Goal: Find specific page/section: Find specific page/section

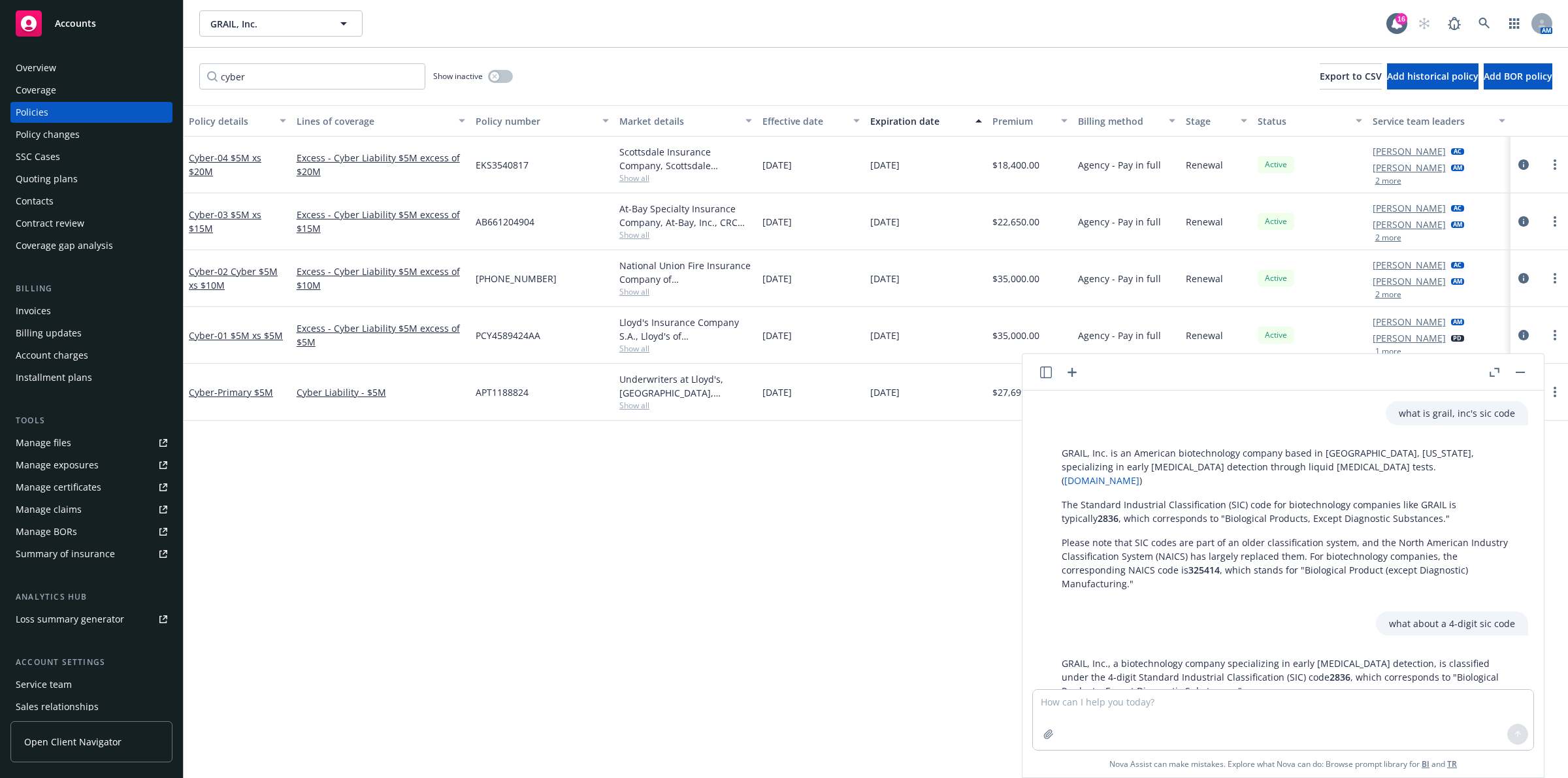
scroll to position [97, 0]
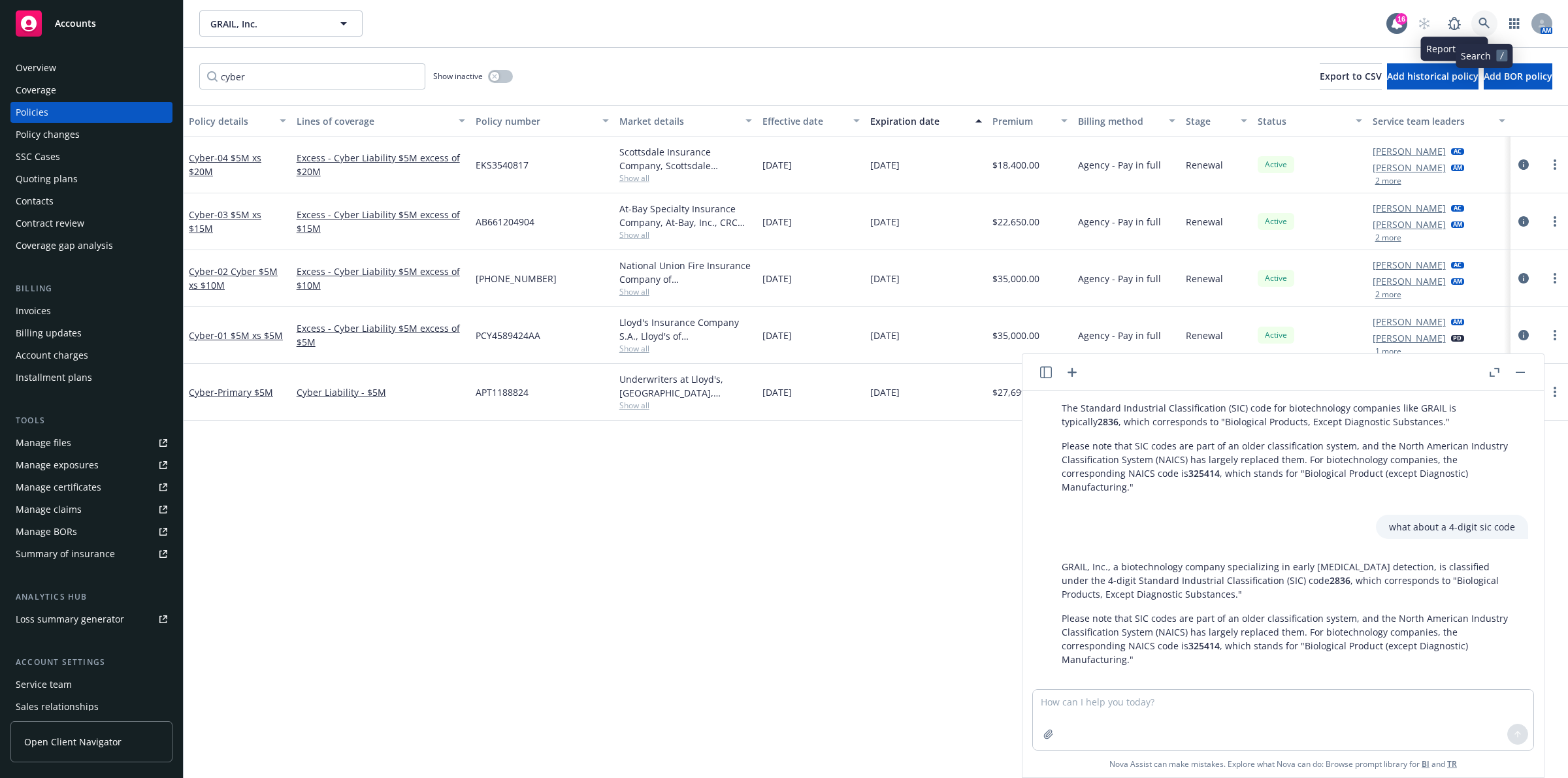
click at [1475, 25] on link at bounding box center [1485, 24] width 26 height 26
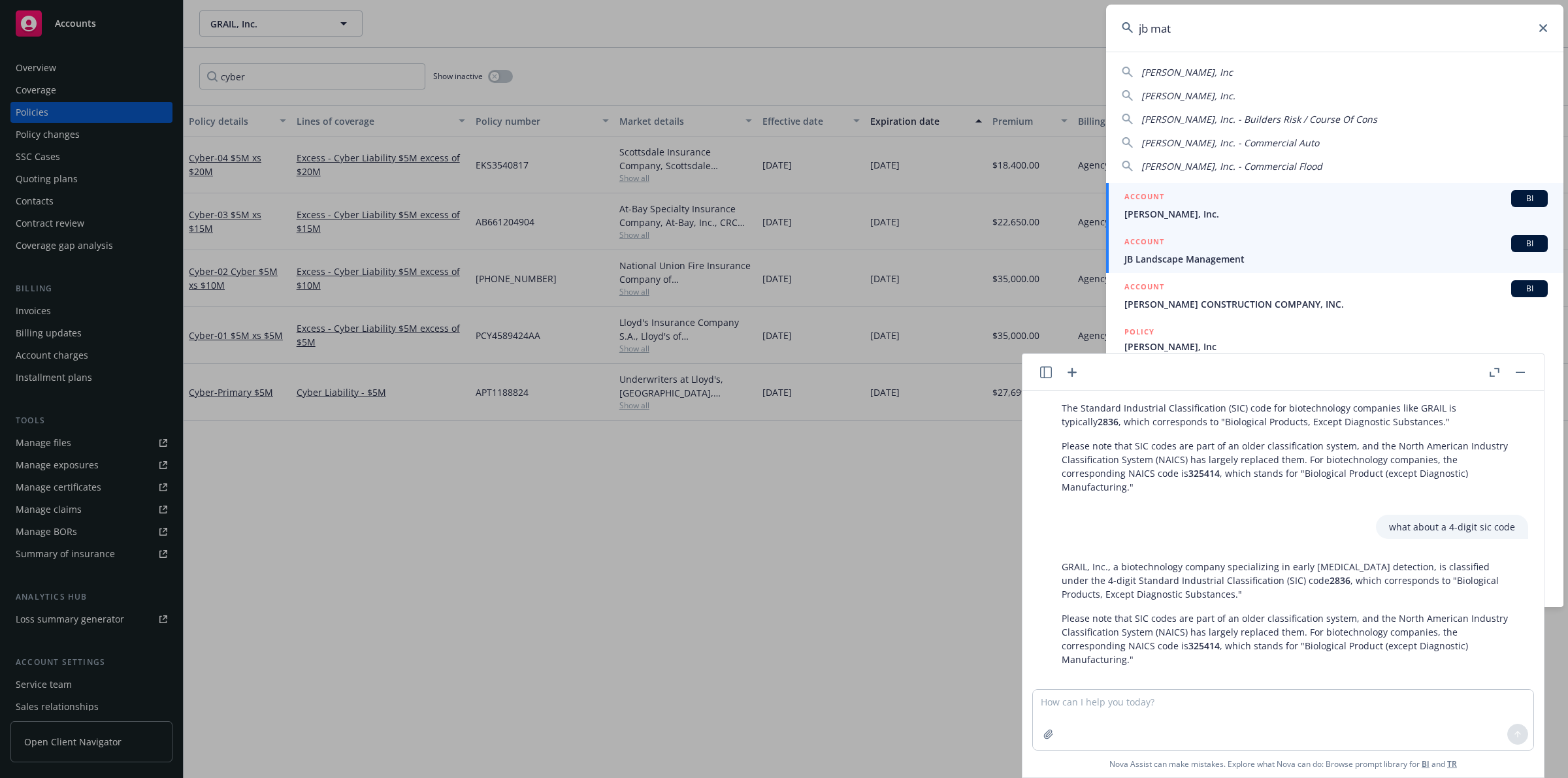
type input "jb mat"
click at [1193, 228] on link "ACCOUNT BI JB Landscape Management" at bounding box center [1334, 250] width 457 height 45
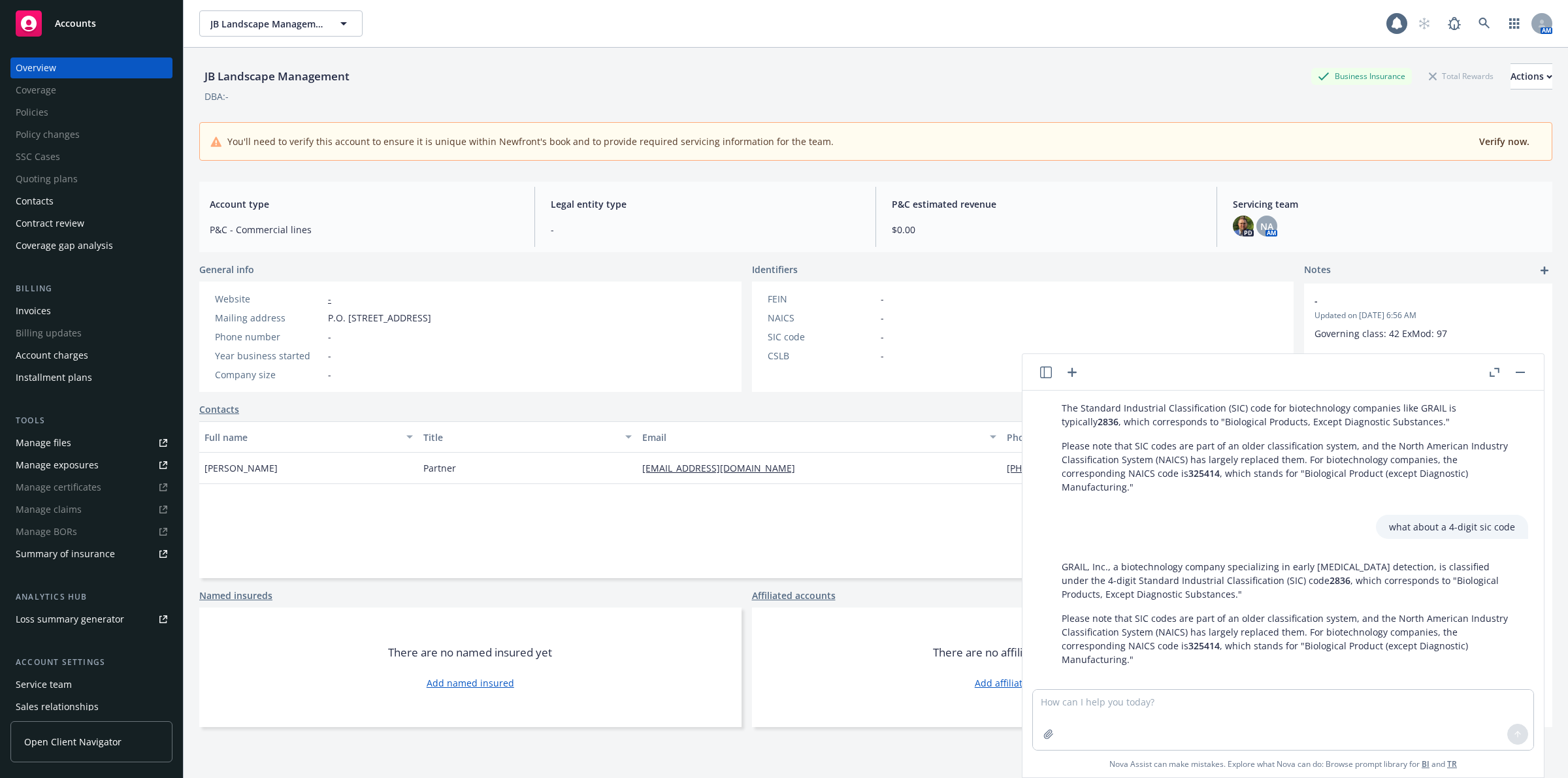
click at [1514, 373] on button "button" at bounding box center [1520, 372] width 16 height 16
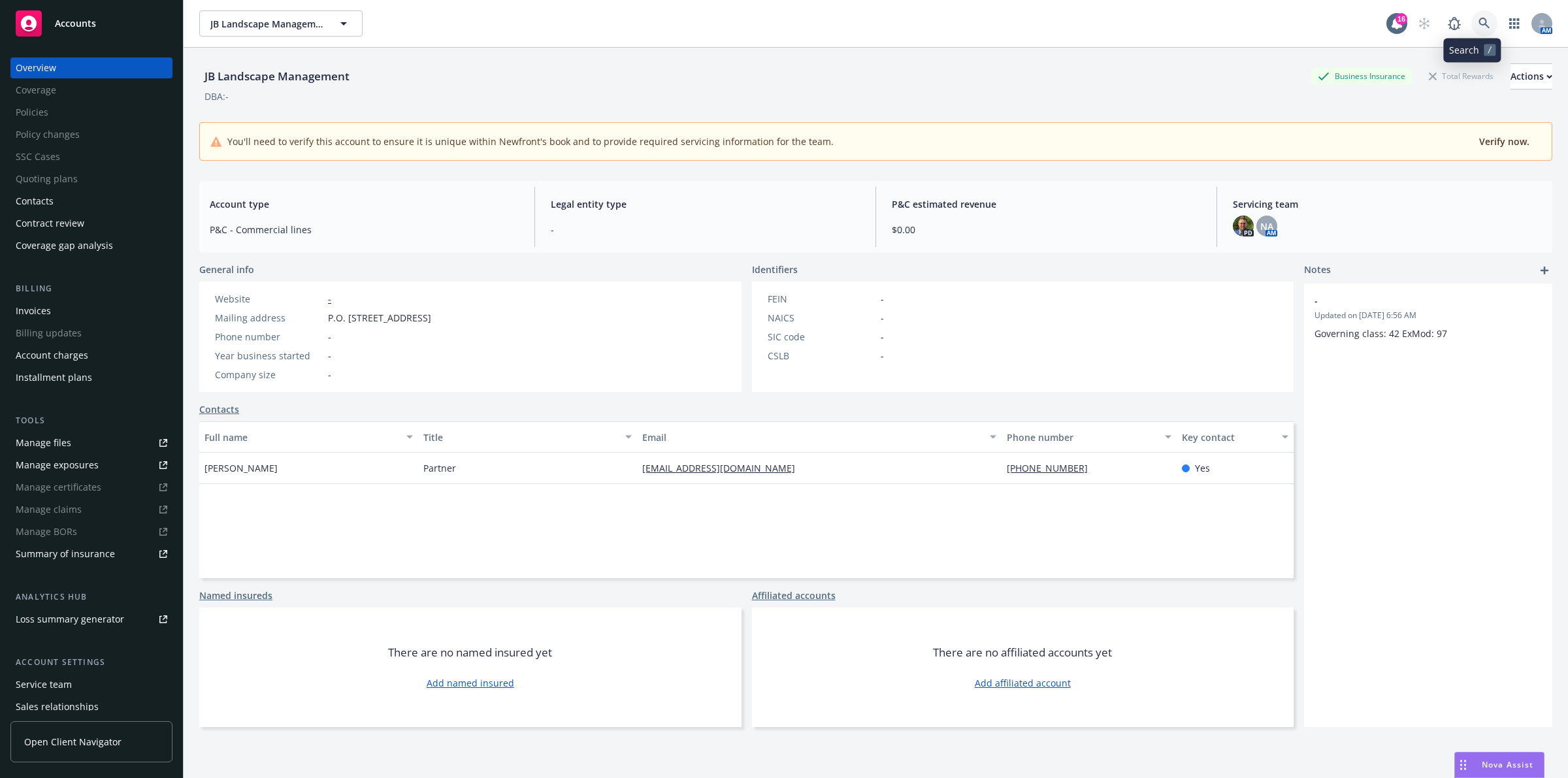
click at [1478, 21] on icon at bounding box center [1484, 24] width 11 height 11
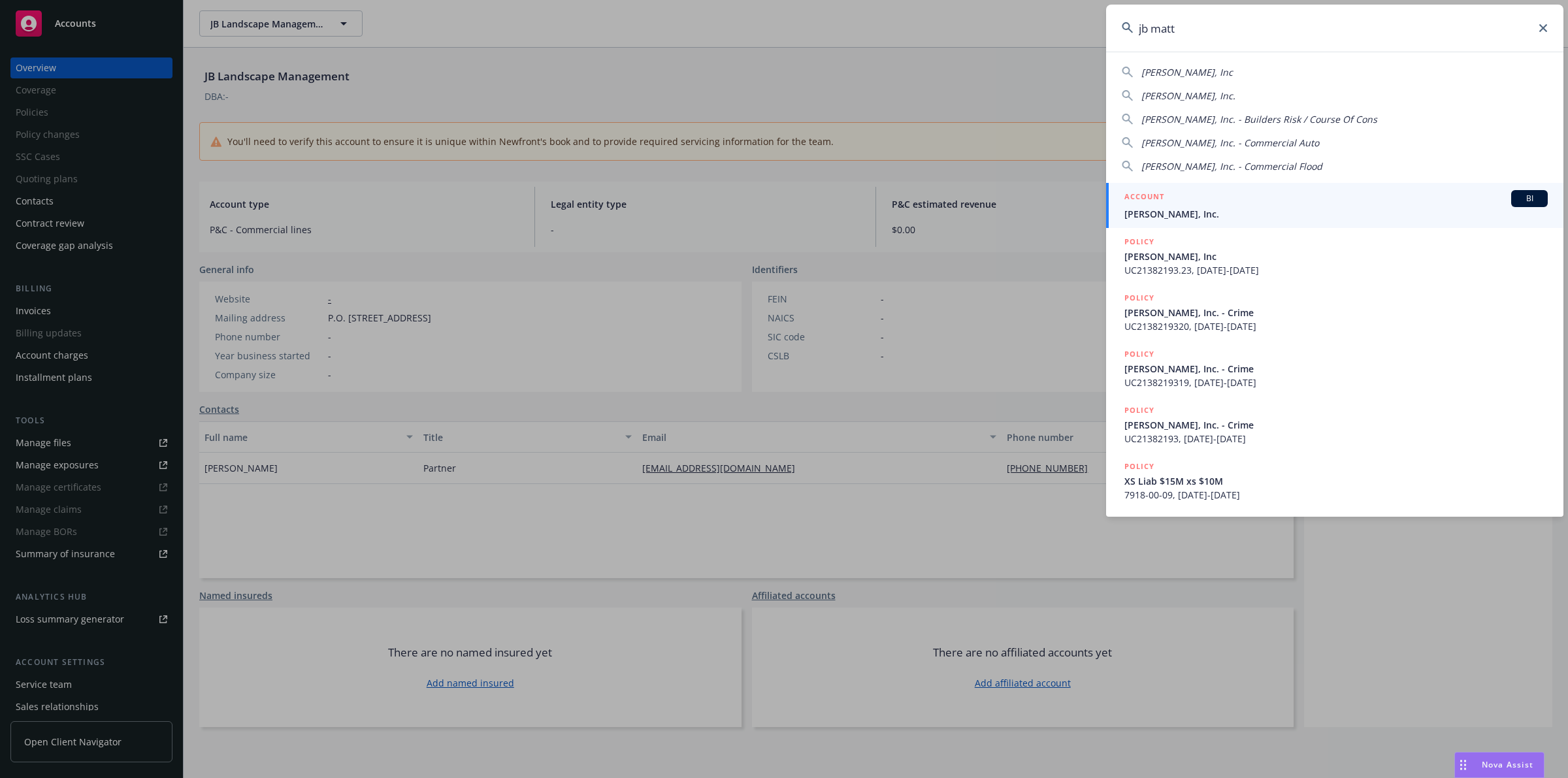
type input "jb matt"
click at [1251, 200] on div "ACCOUNT BI" at bounding box center [1337, 198] width 424 height 17
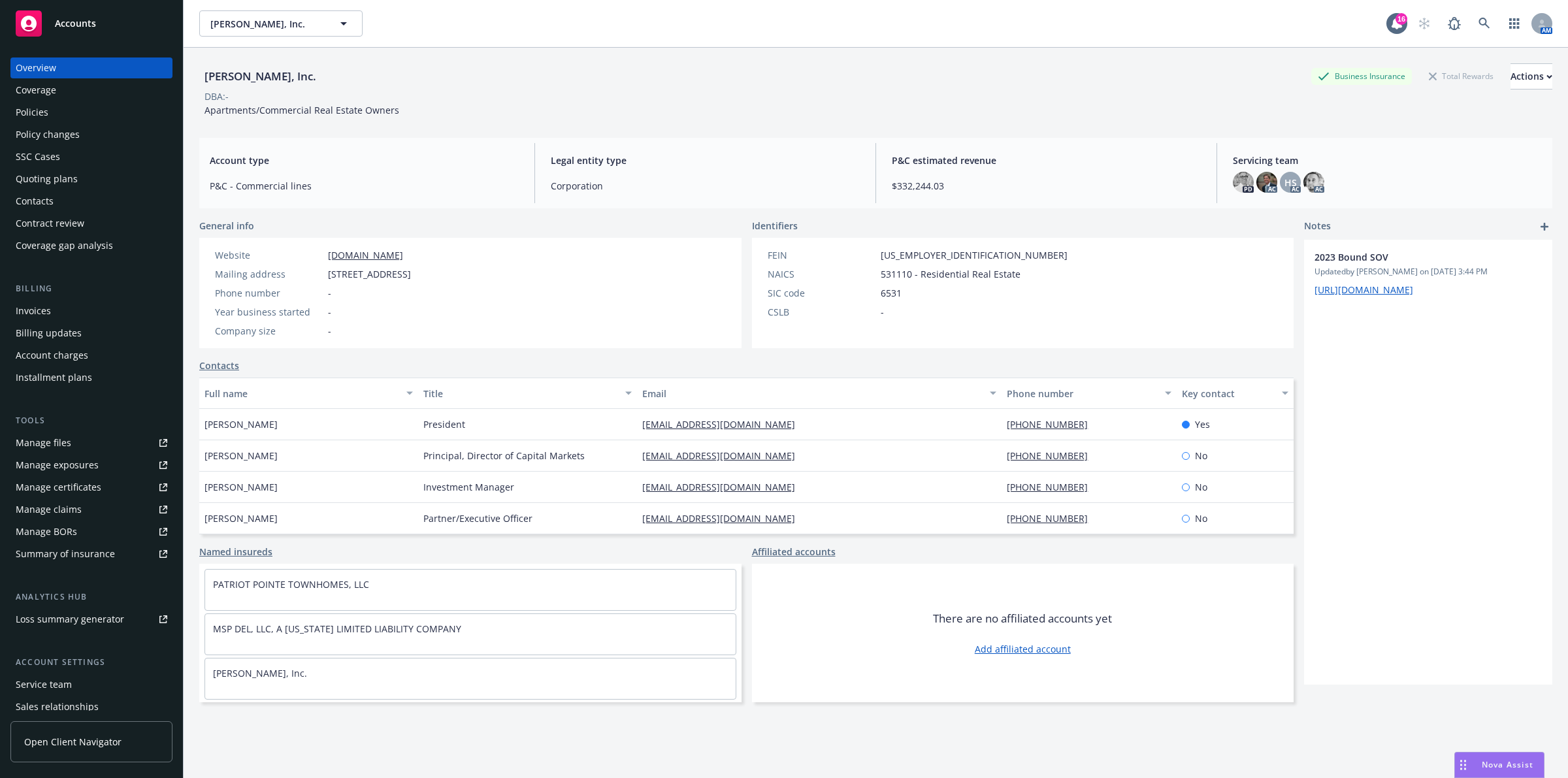
click at [102, 110] on div "Policies" at bounding box center [91, 113] width 151 height 21
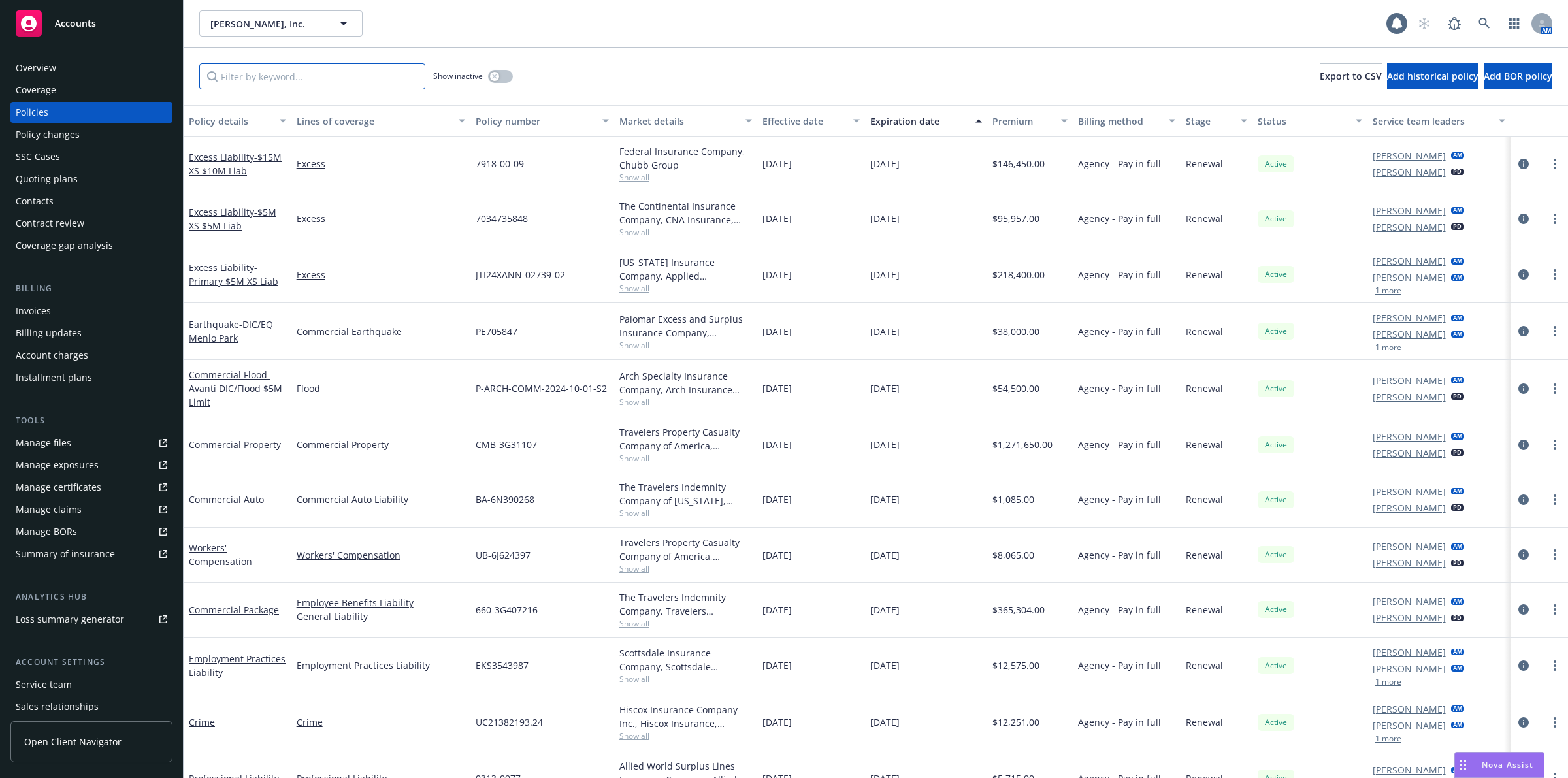
click at [260, 75] on input "Filter by keyword..." at bounding box center [312, 76] width 226 height 26
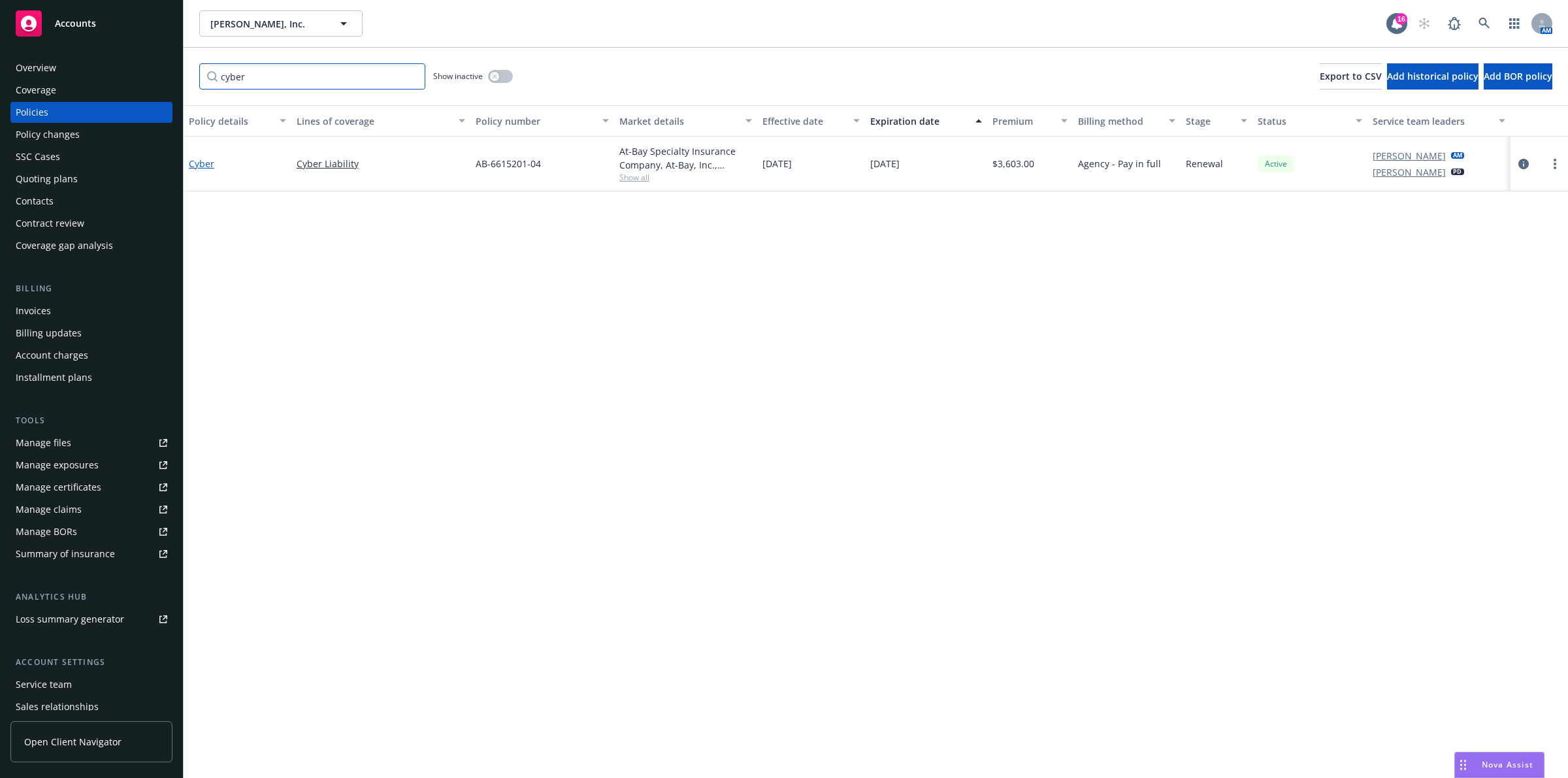
type input "cyber"
click at [196, 160] on link "Cyber" at bounding box center [201, 163] width 25 height 12
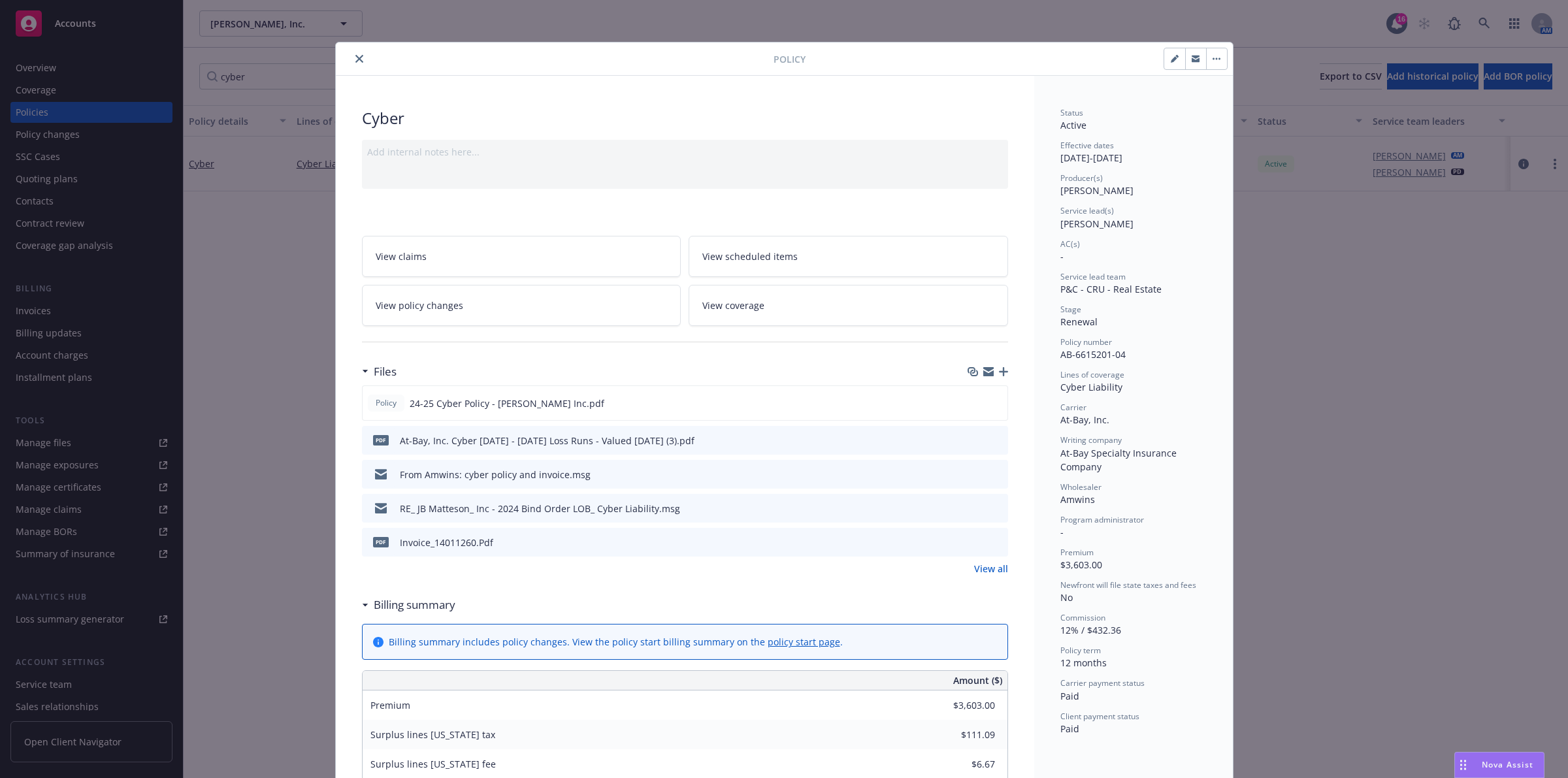
click at [1314, 311] on div "Policy Cyber Add internal notes here... View claims View scheduled items View p…" at bounding box center [784, 389] width 1568 height 778
click at [355, 59] on icon "close" at bounding box center [359, 59] width 8 height 8
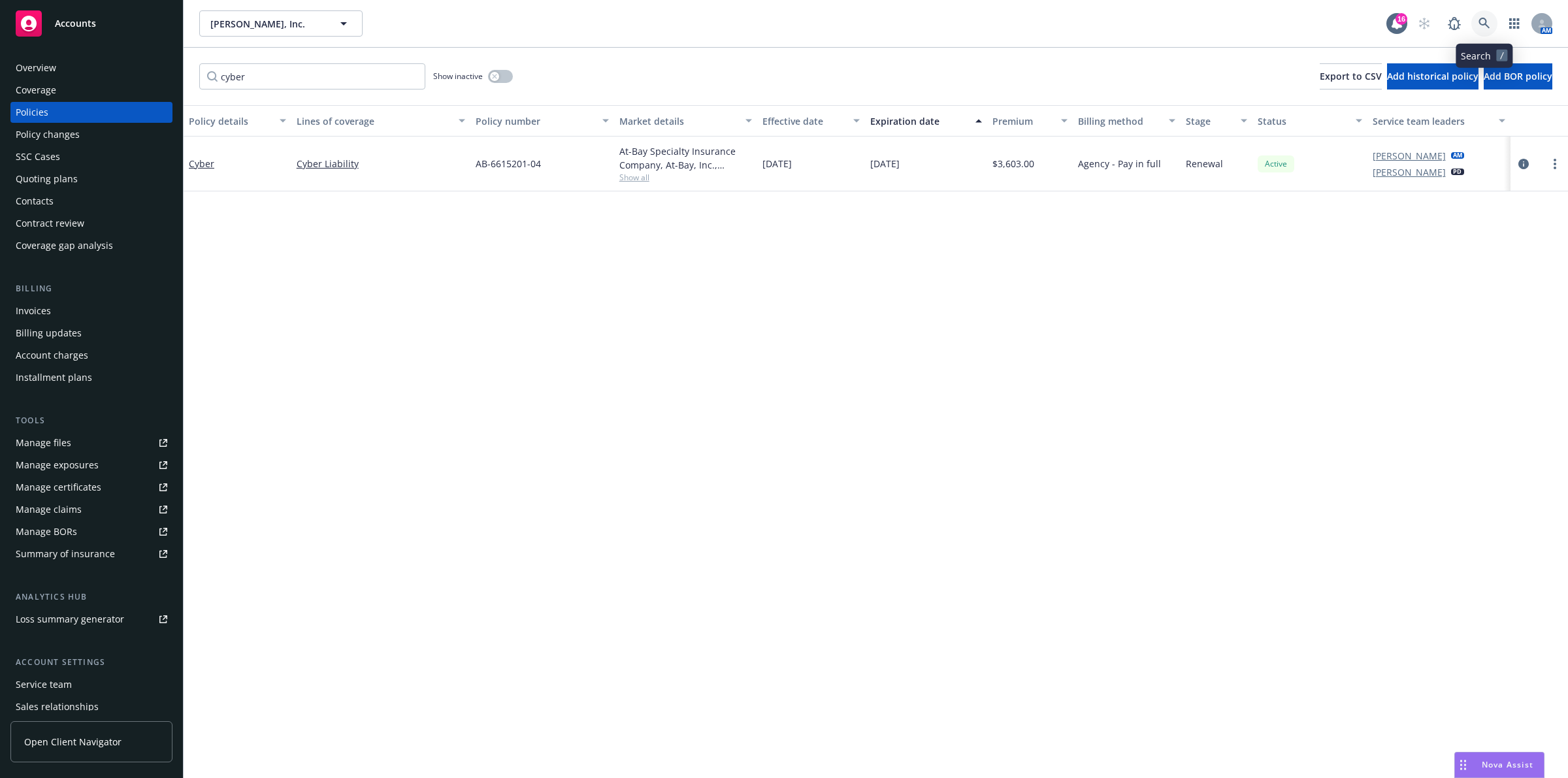
click at [1485, 25] on icon at bounding box center [1484, 24] width 11 height 11
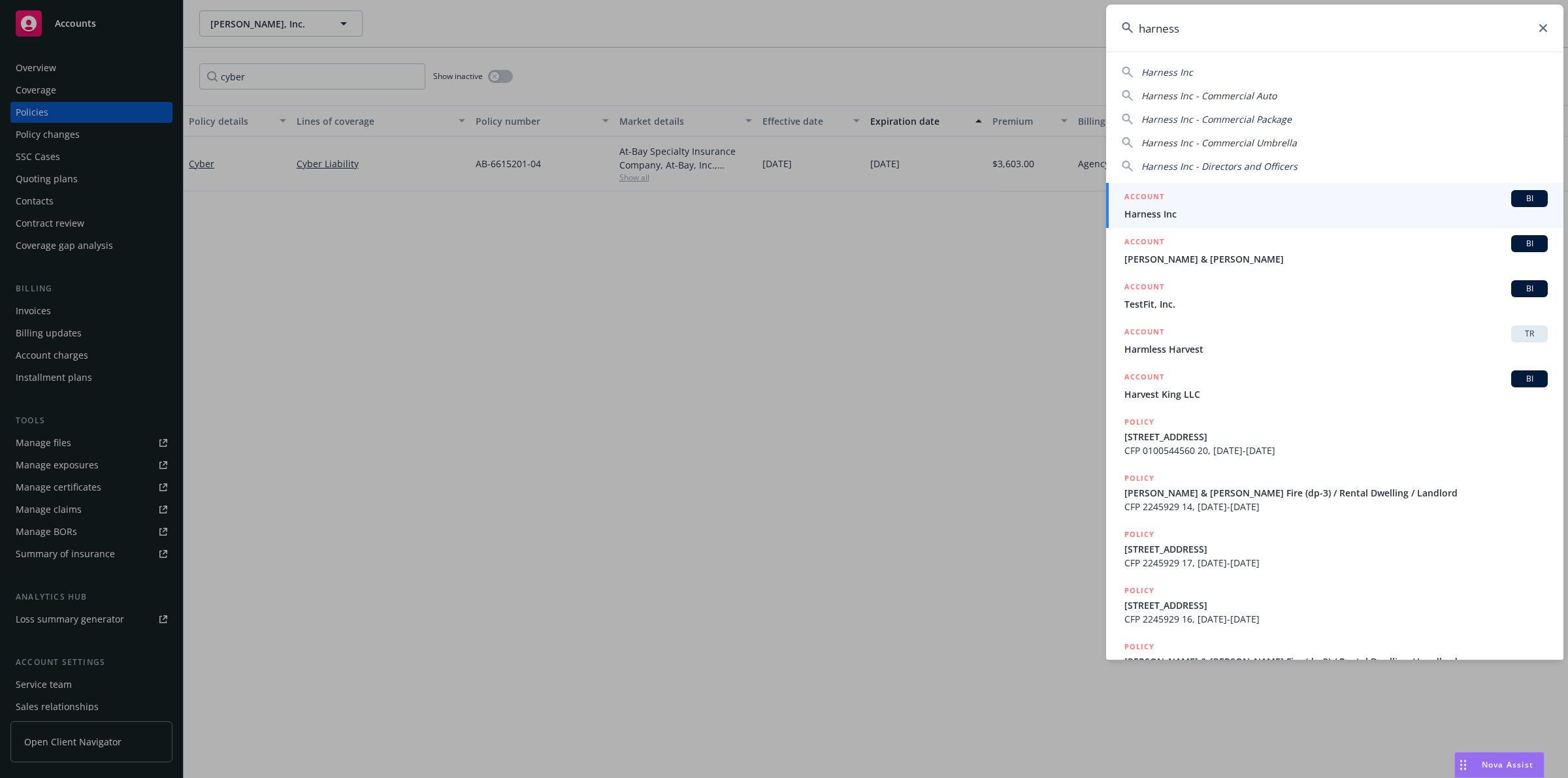
type input "harness"
click at [1252, 204] on div "ACCOUNT BI" at bounding box center [1337, 198] width 424 height 17
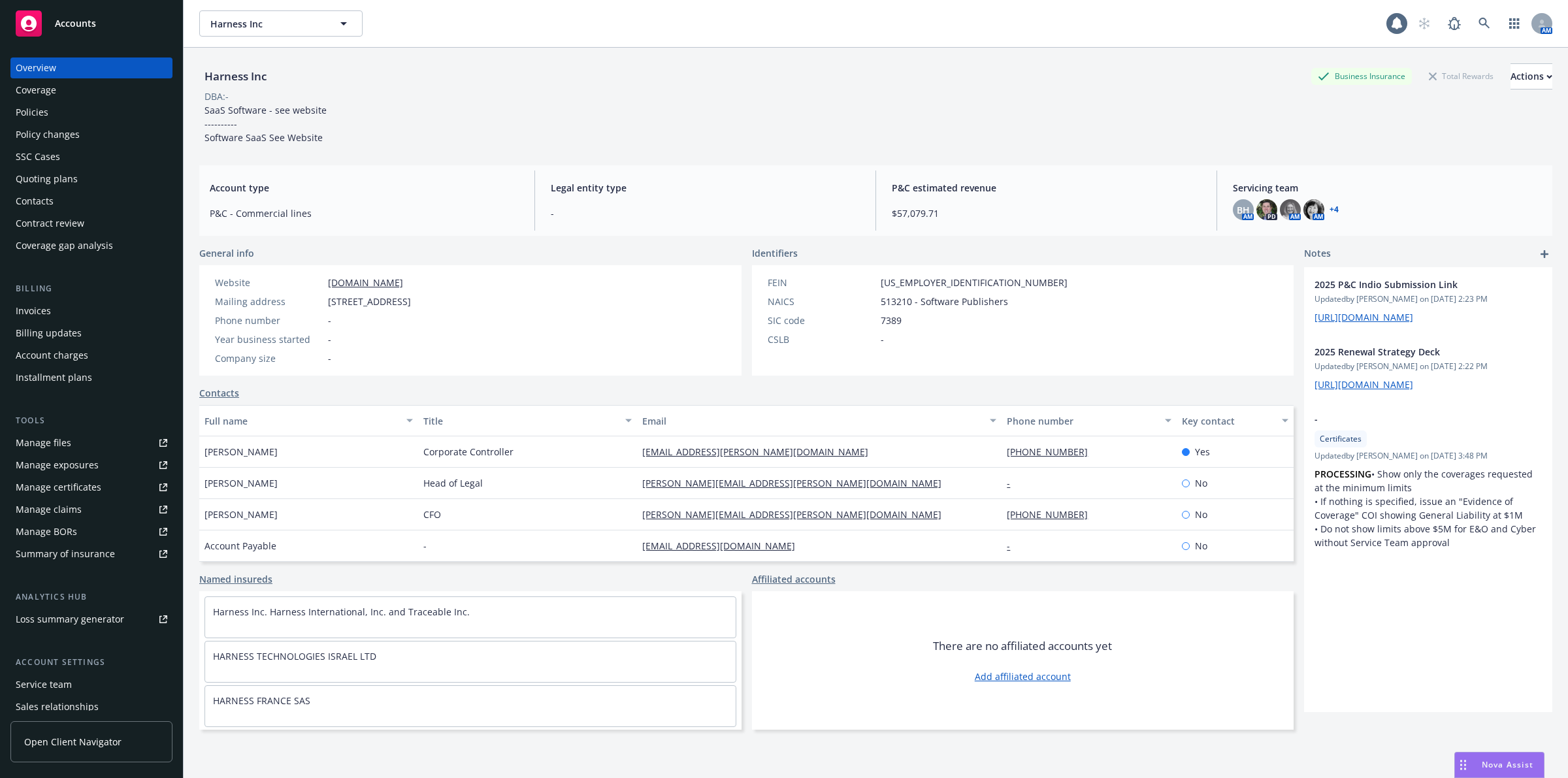
click at [119, 112] on div "Policies" at bounding box center [91, 113] width 151 height 21
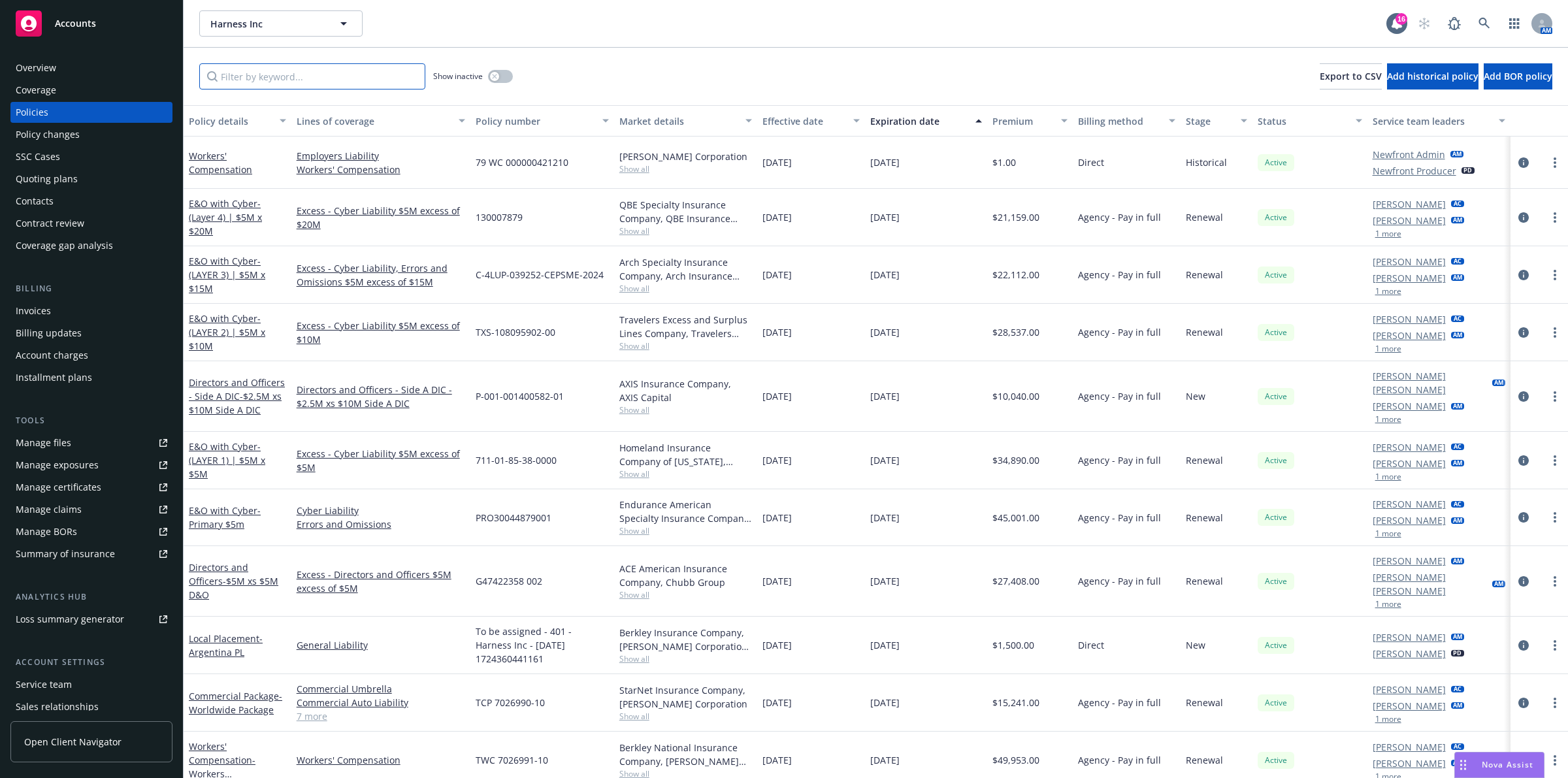
click at [303, 77] on input "Filter by keyword..." at bounding box center [312, 76] width 226 height 26
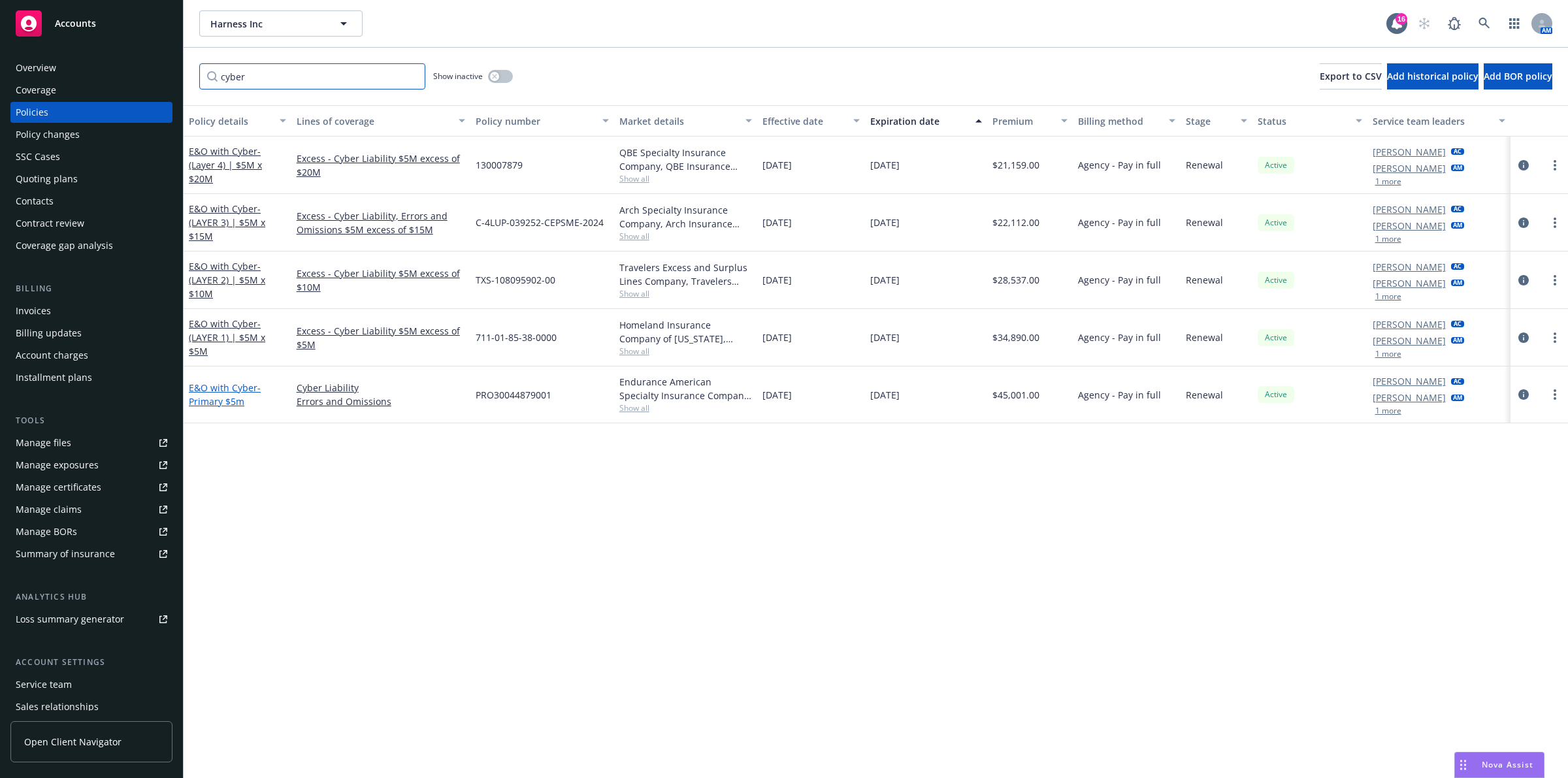
type input "cyber"
click at [219, 391] on link "E&O with Cyber - Primary $5m" at bounding box center [225, 394] width 72 height 26
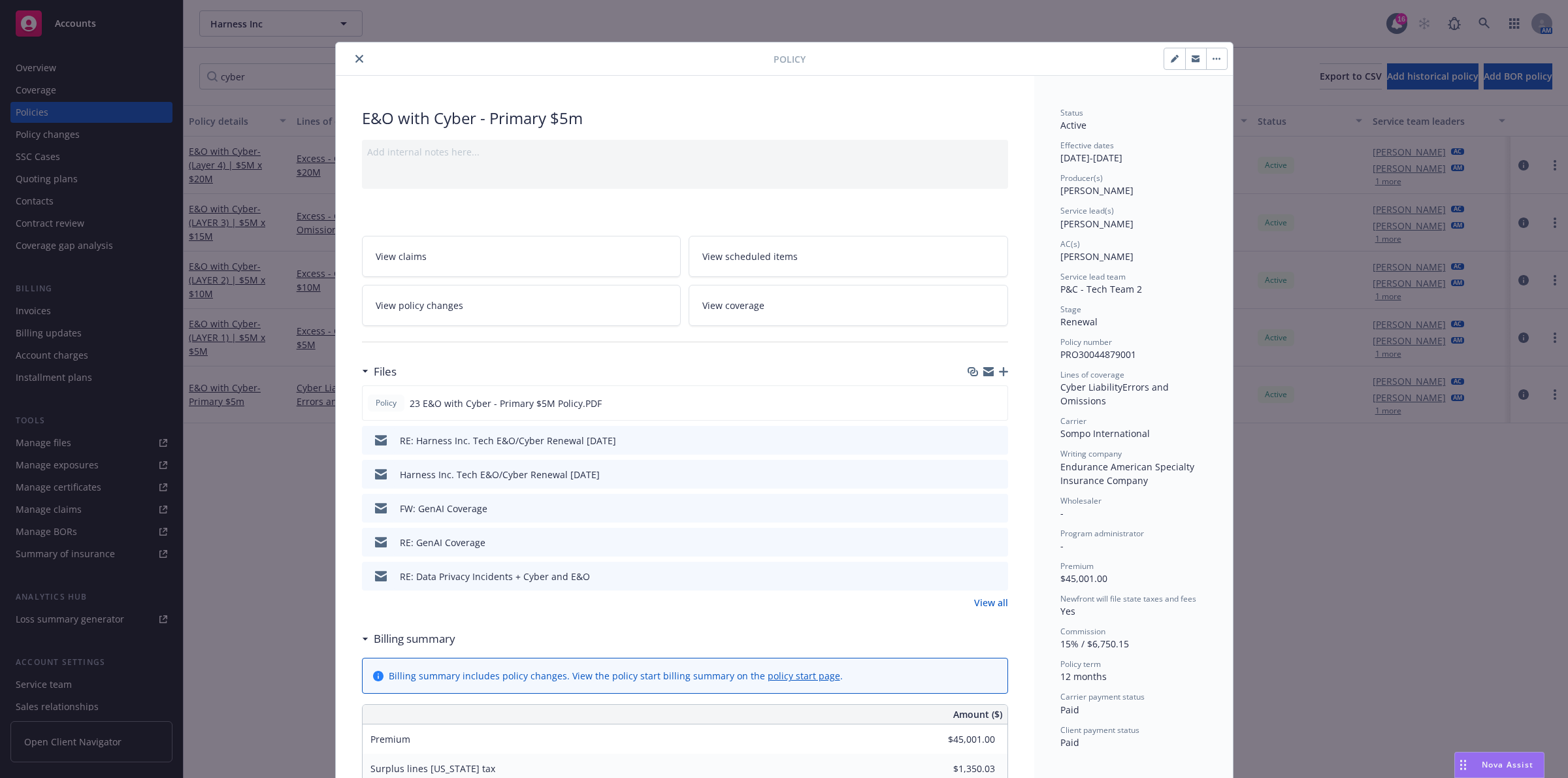
click at [220, 391] on div "Policy E&O with Cyber - Primary $5m Add internal notes here... View claims View…" at bounding box center [784, 389] width 1568 height 778
click at [229, 327] on div "Policy E&O with Cyber - Primary $5m Add internal notes here... View claims View…" at bounding box center [784, 389] width 1568 height 778
drag, startPoint x: 245, startPoint y: 317, endPoint x: 331, endPoint y: 83, distance: 249.3
click at [276, 263] on div "Policy E&O with Cyber - Primary $5m Add internal notes here... View claims View…" at bounding box center [784, 389] width 1568 height 778
click at [345, 63] on div at bounding box center [557, 58] width 433 height 16
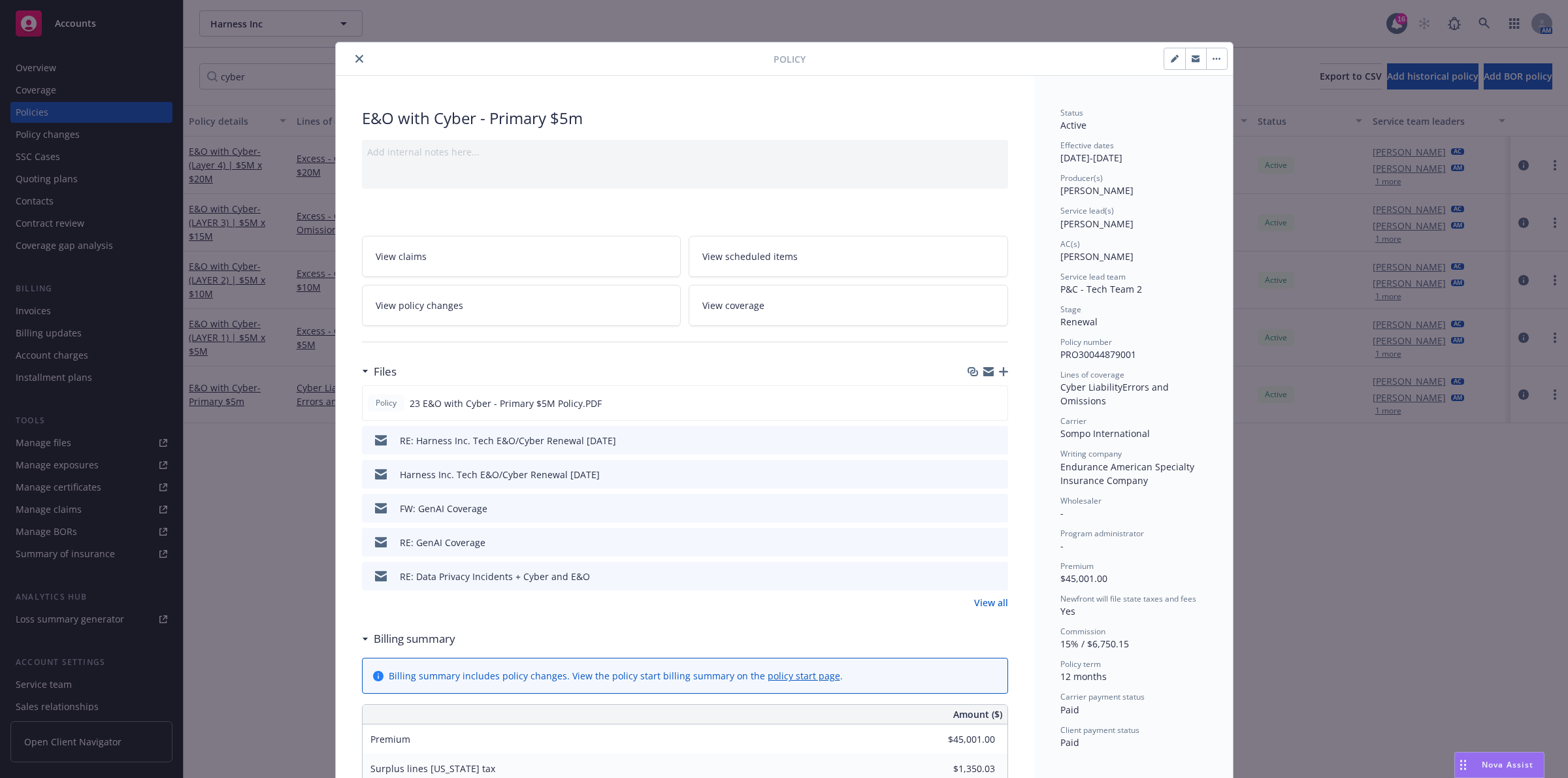
click at [347, 51] on div at bounding box center [557, 58] width 433 height 16
click at [355, 65] on button "close" at bounding box center [359, 58] width 16 height 16
